Goal: Task Accomplishment & Management: Use online tool/utility

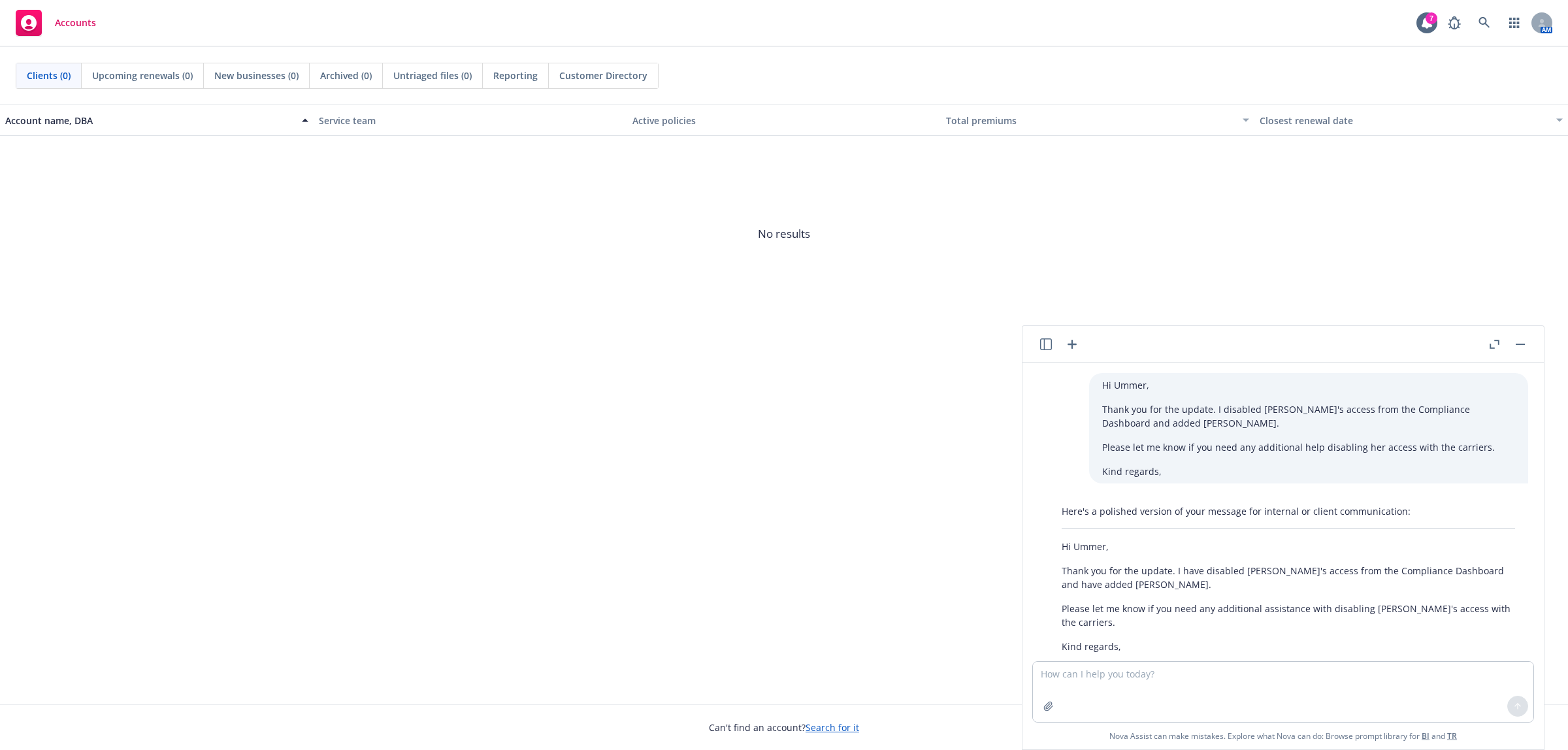
scroll to position [326, 0]
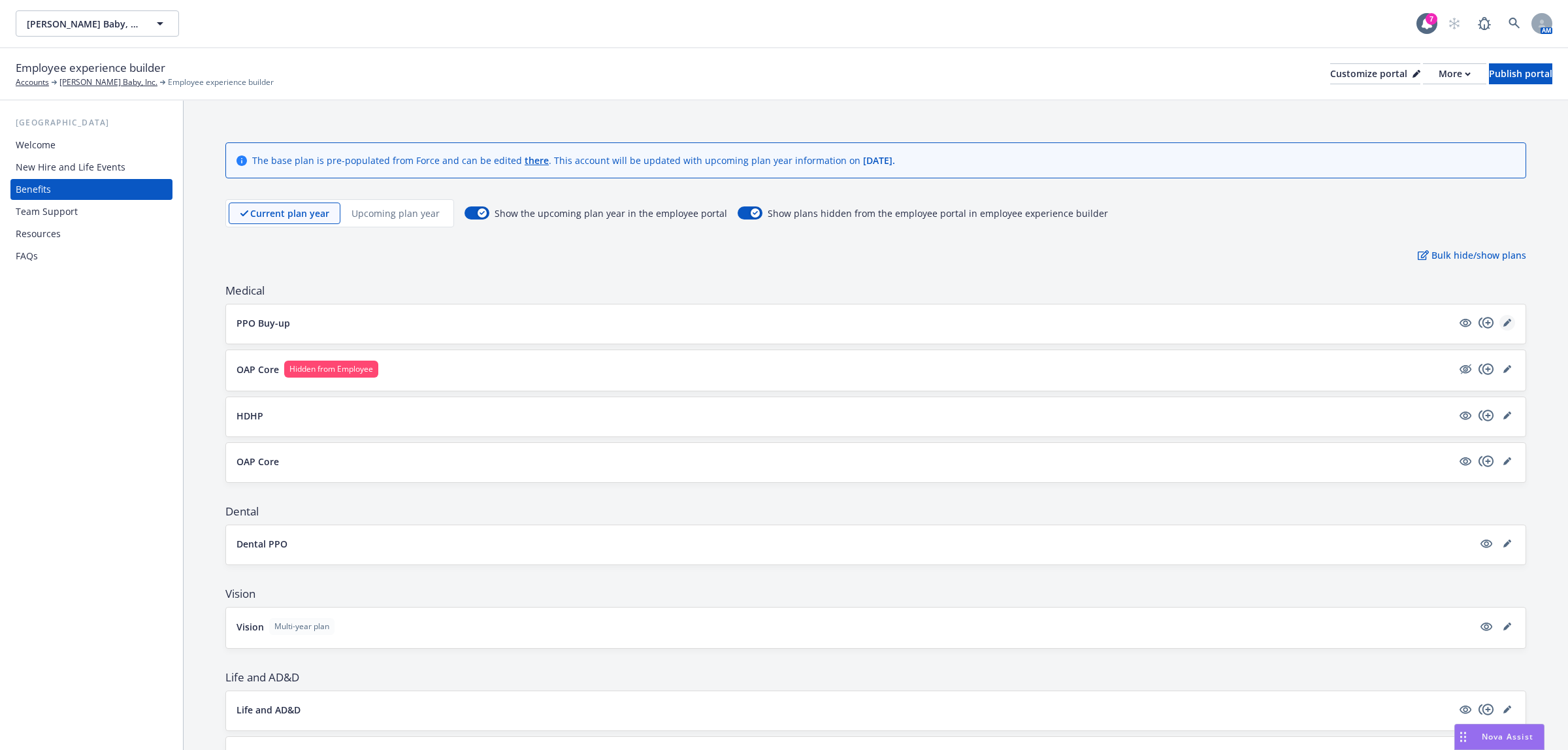
click at [1499, 327] on link "editPencil" at bounding box center [1507, 323] width 16 height 16
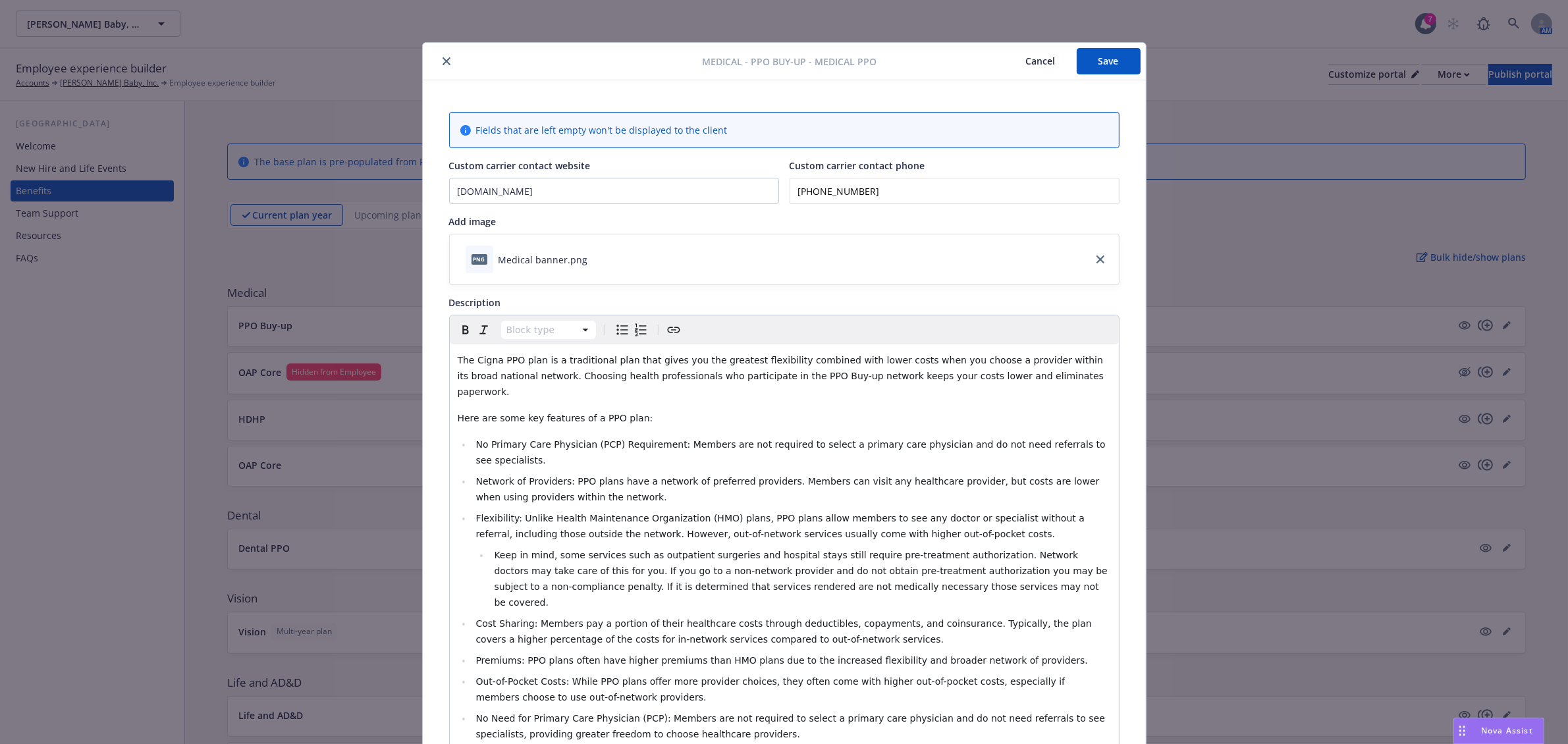
click at [442, 57] on icon "close" at bounding box center [446, 61] width 8 height 8
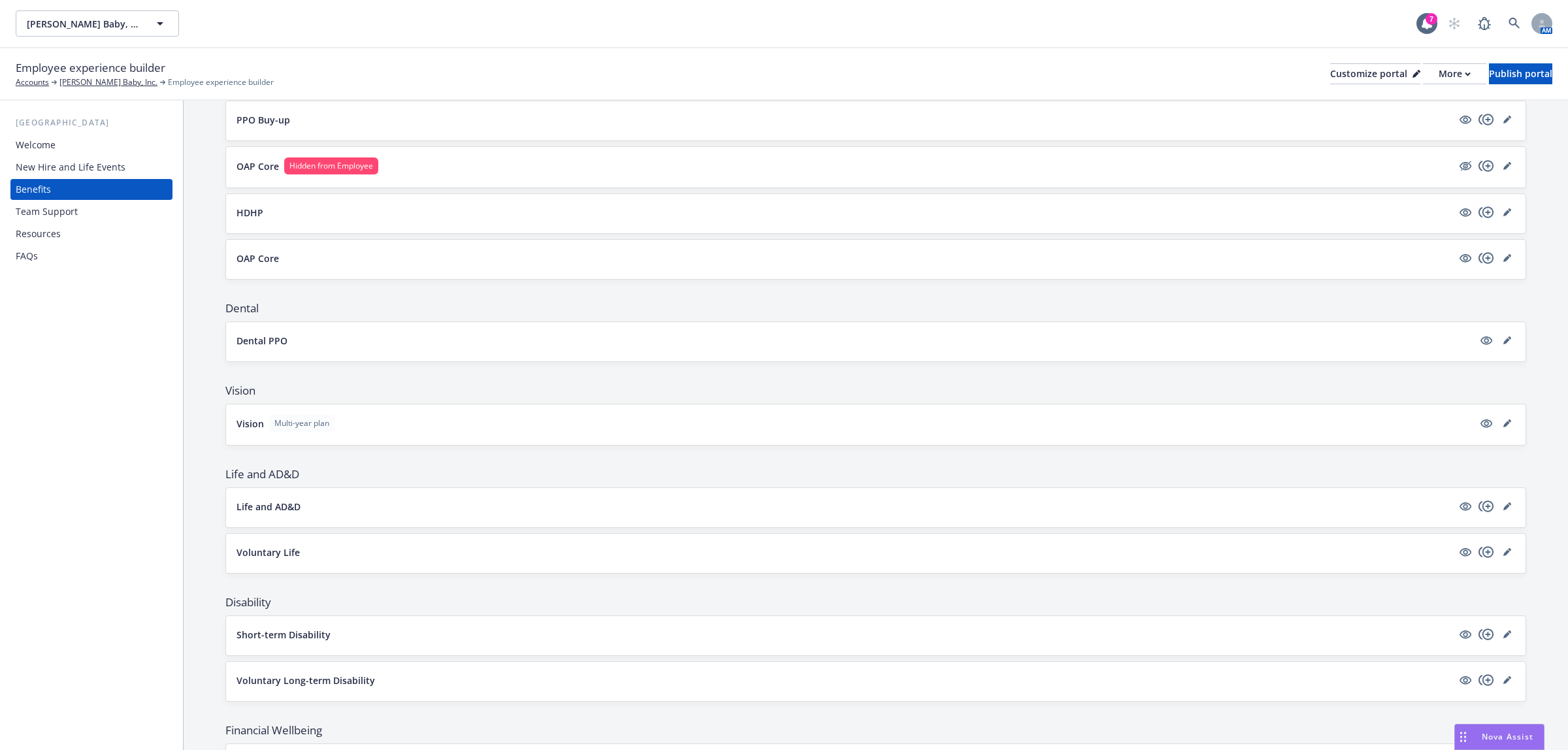
scroll to position [374, 0]
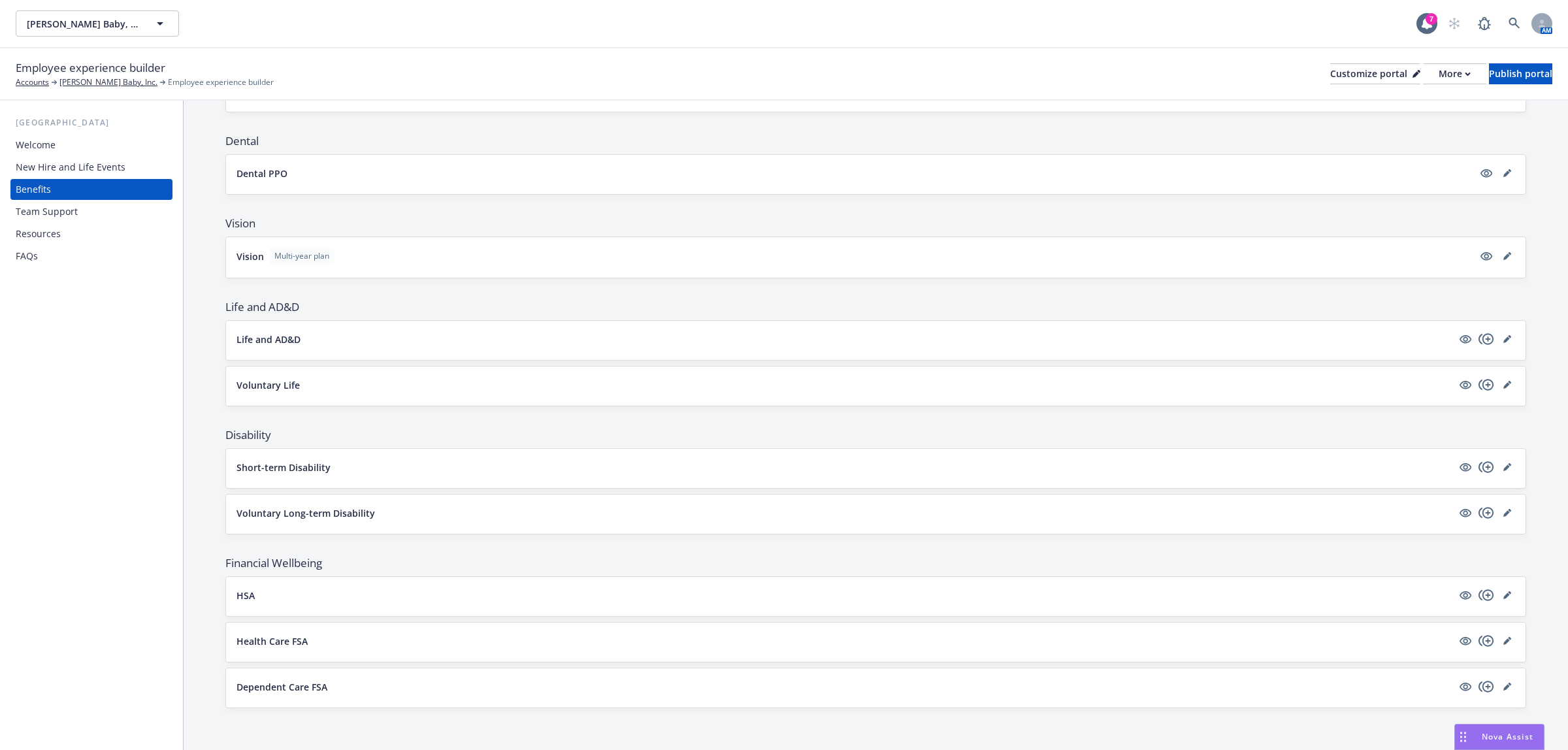
click at [43, 468] on div "USA Welcome New Hire and Life Events Benefits Team Support Resources FAQs" at bounding box center [91, 425] width 183 height 650
